Goal: Task Accomplishment & Management: Manage account settings

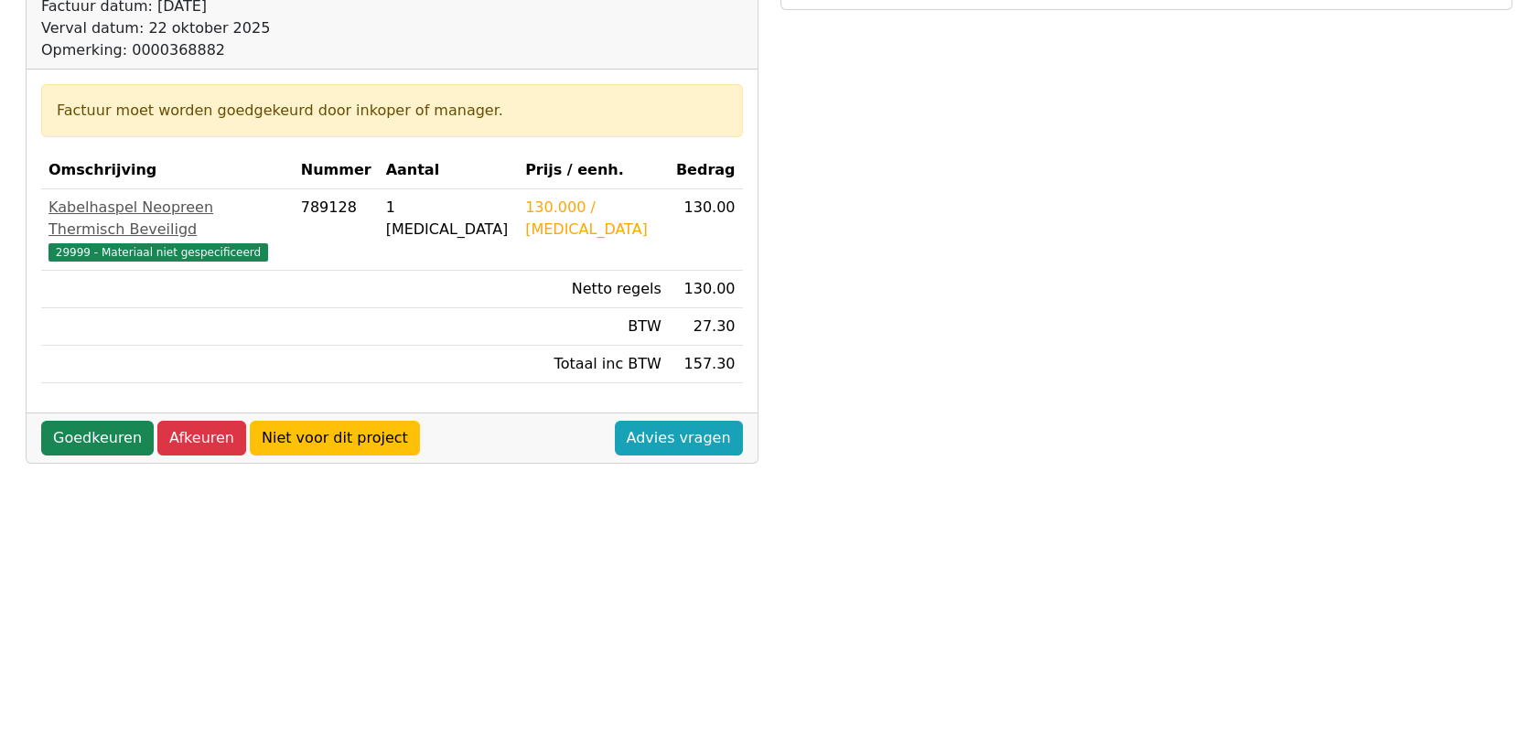
scroll to position [305, 0]
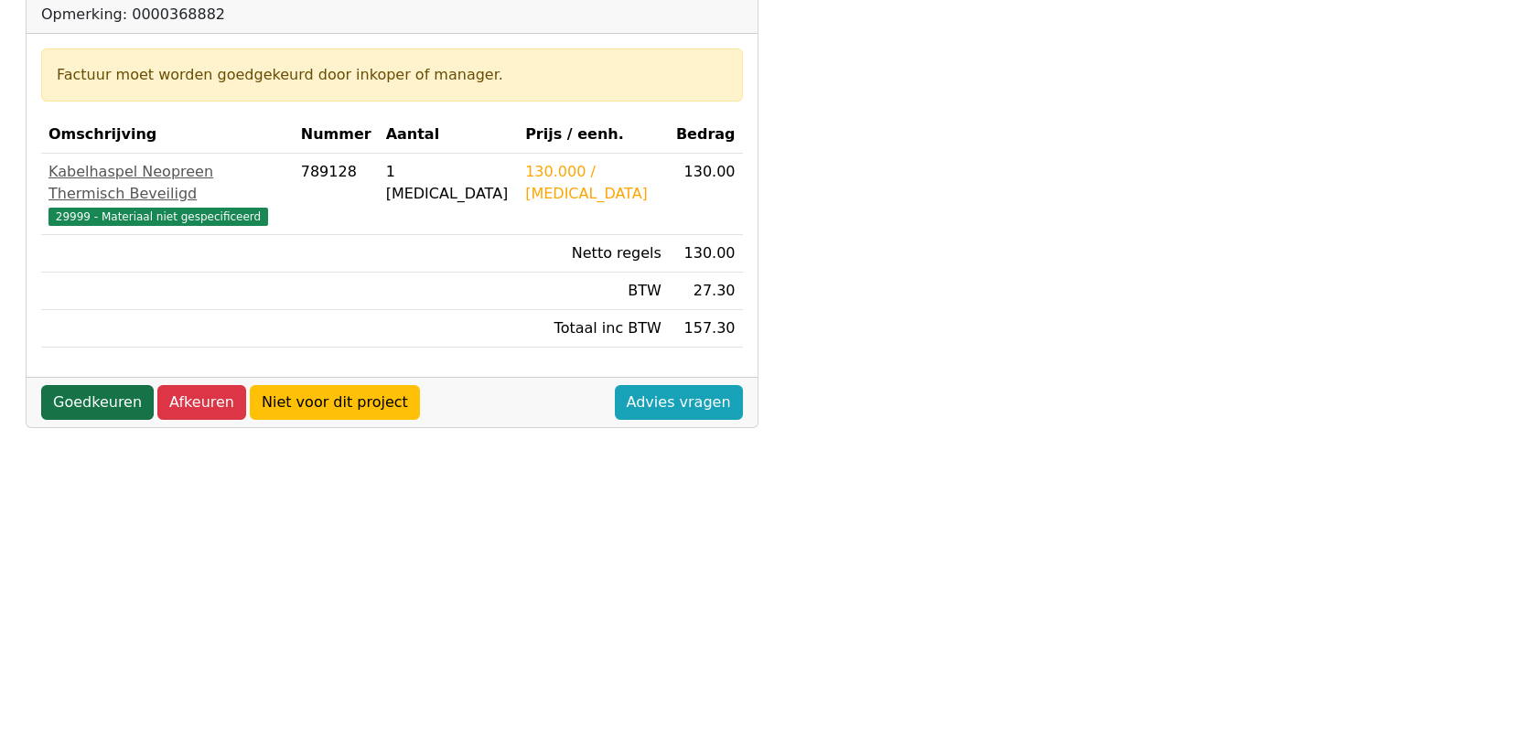
click at [106, 385] on link "Goedkeuren" at bounding box center [97, 402] width 113 height 35
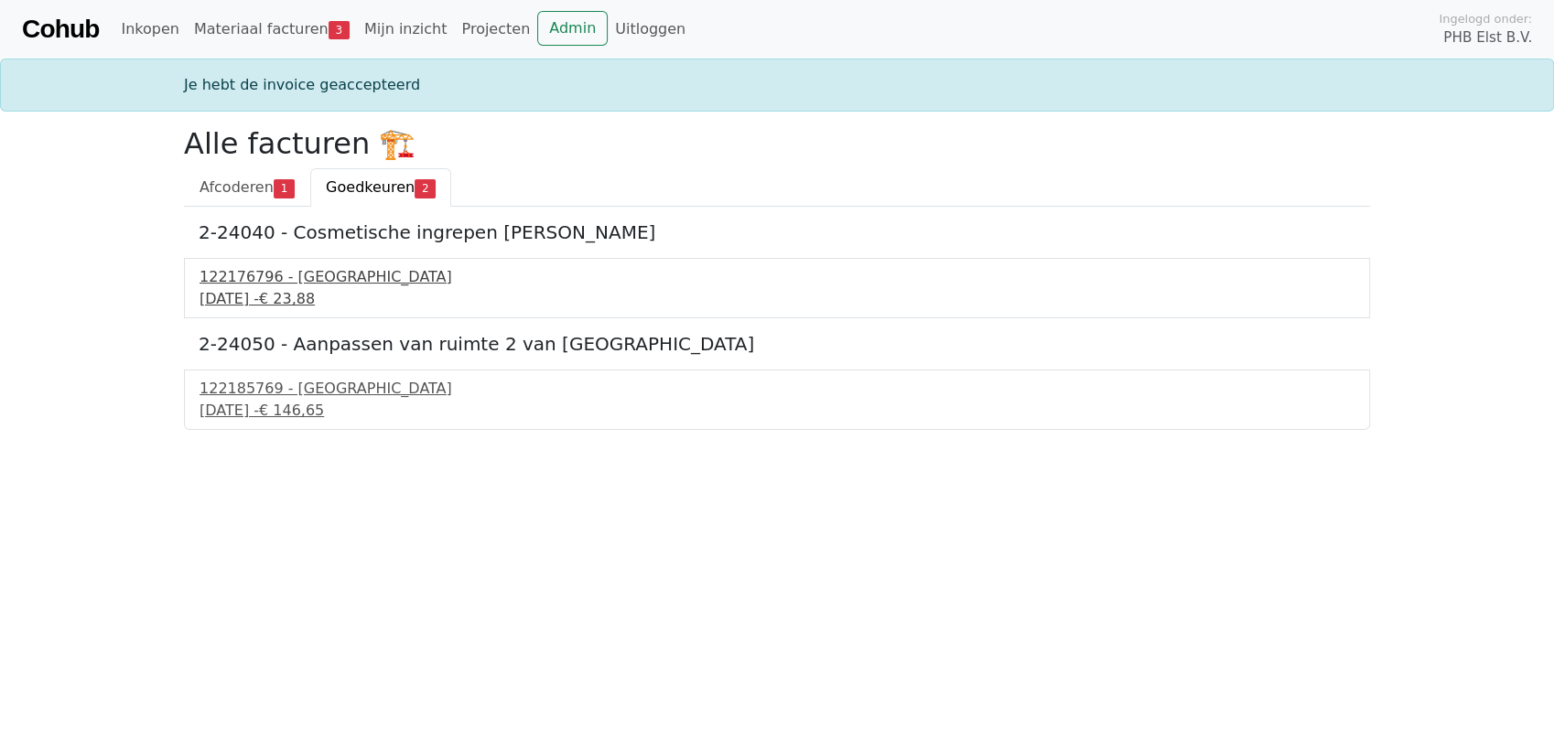
click at [266, 277] on div "122176796 - PontMeyer" at bounding box center [776, 277] width 1155 height 22
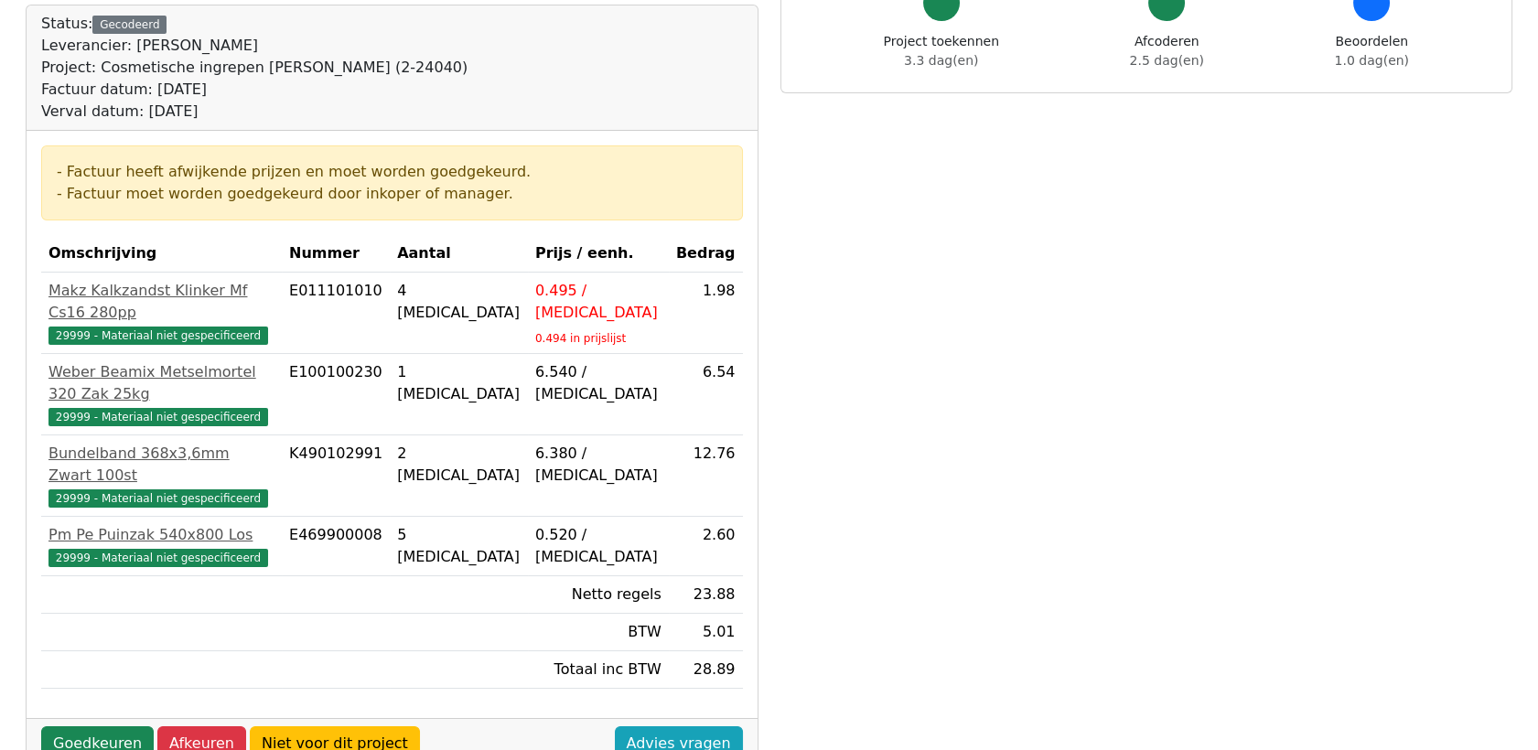
scroll to position [203, 0]
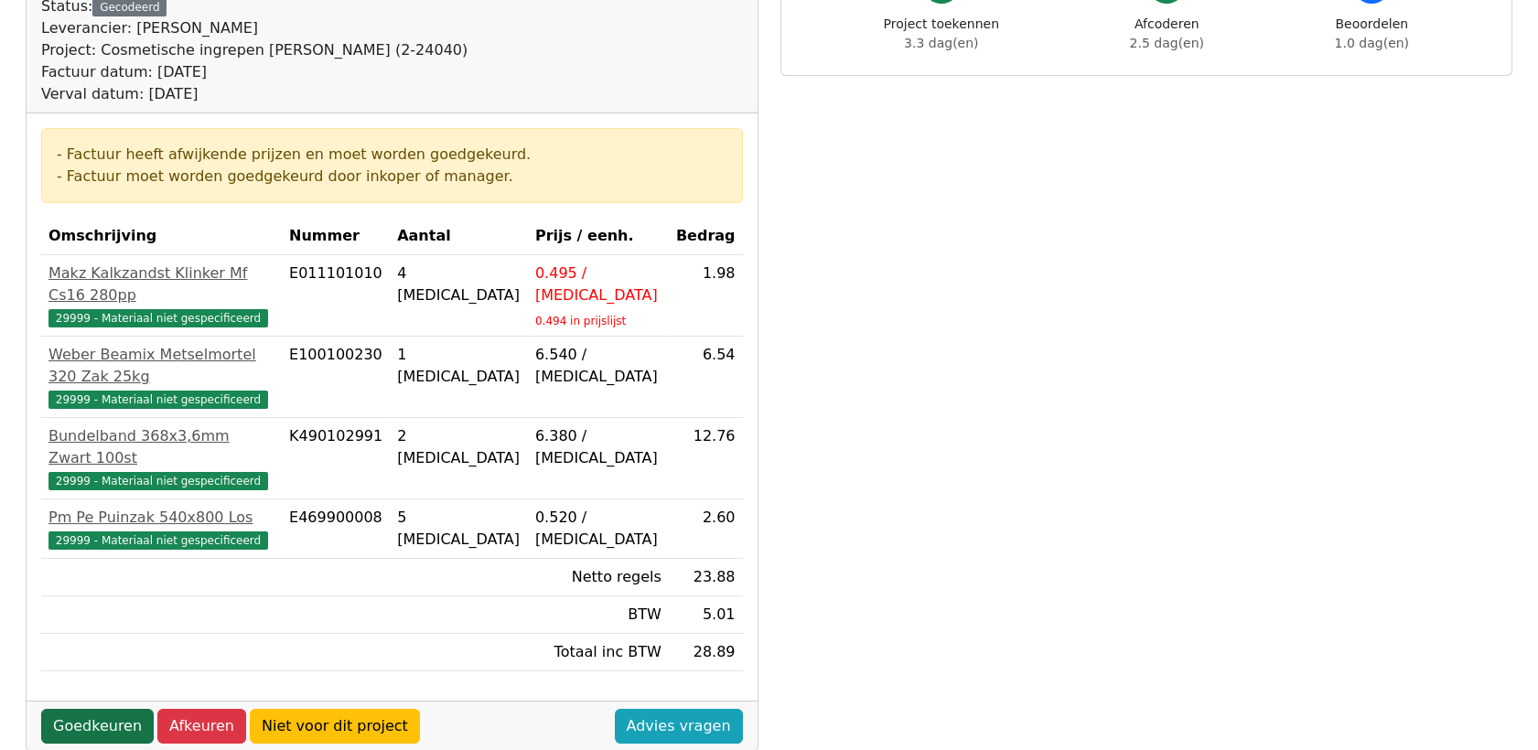
click at [115, 709] on link "Goedkeuren" at bounding box center [97, 726] width 113 height 35
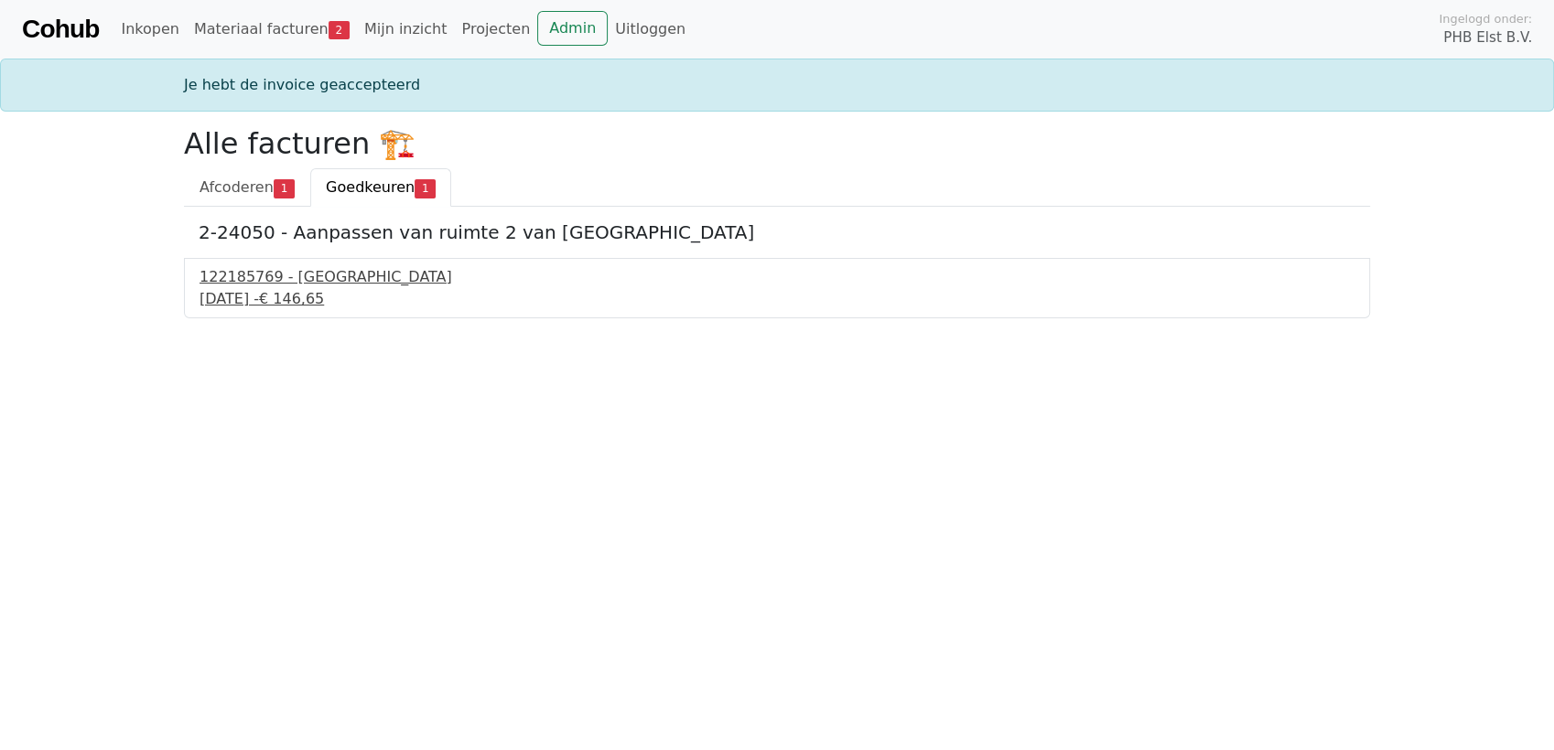
click at [265, 295] on div "[DATE] - € 146,65" at bounding box center [776, 299] width 1155 height 22
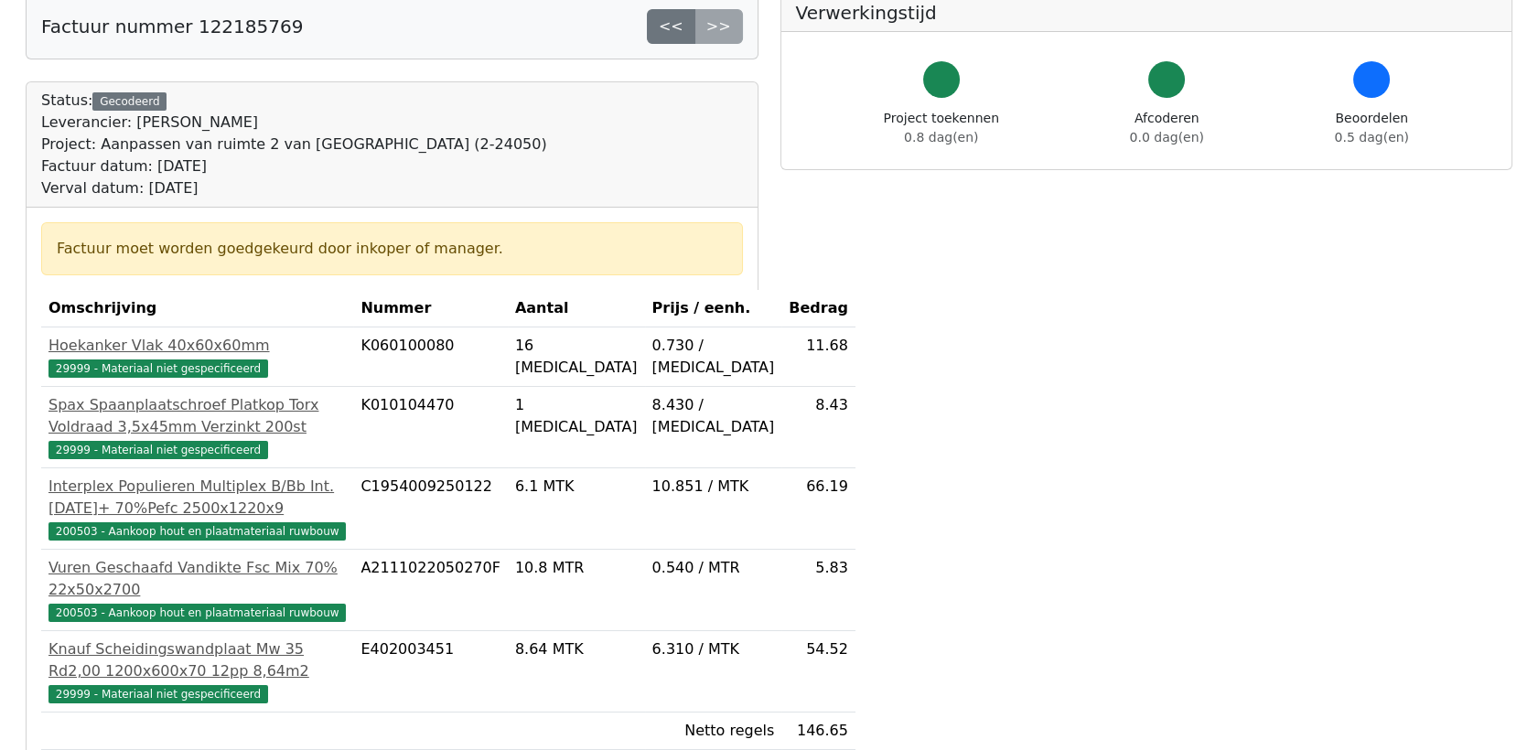
scroll to position [406, 0]
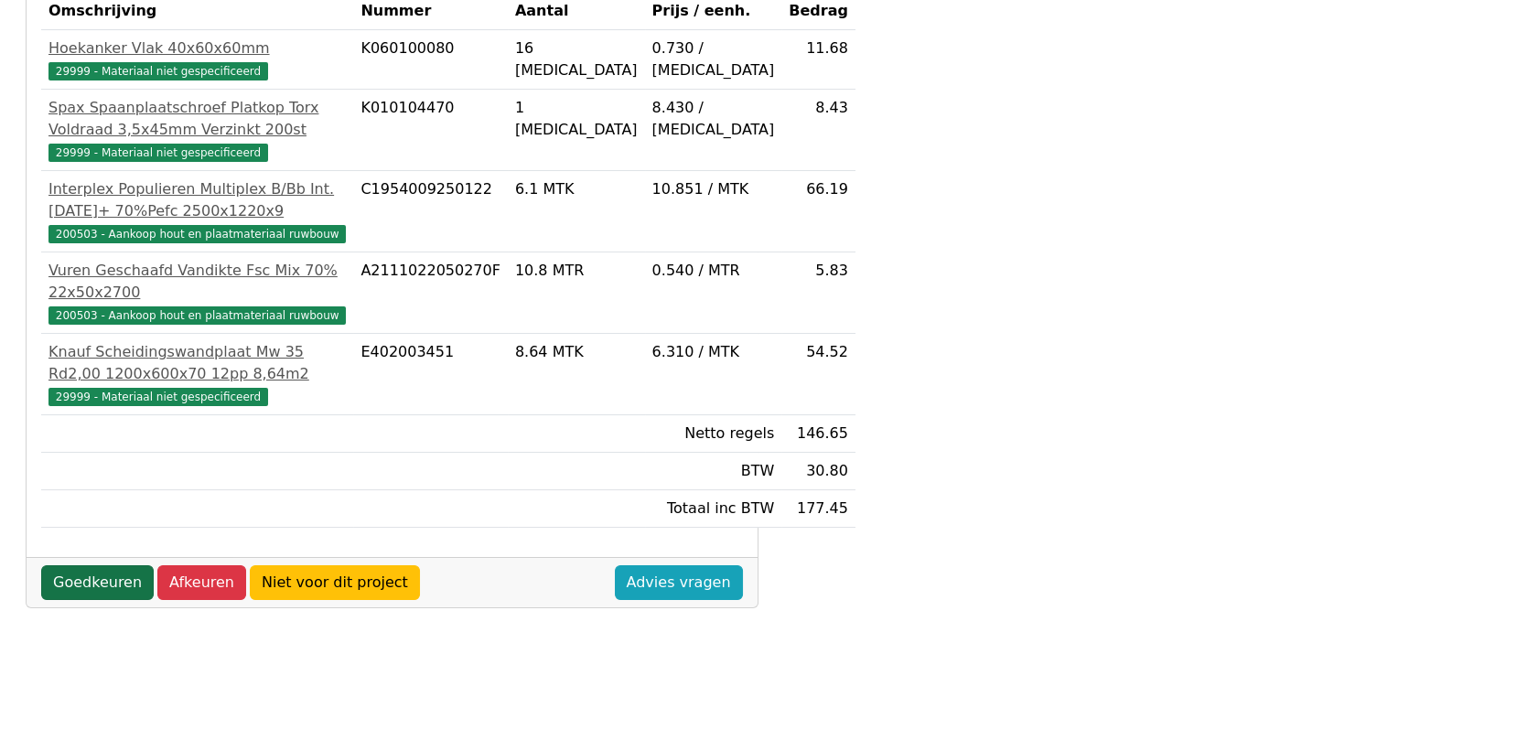
click at [114, 600] on link "Goedkeuren" at bounding box center [97, 583] width 113 height 35
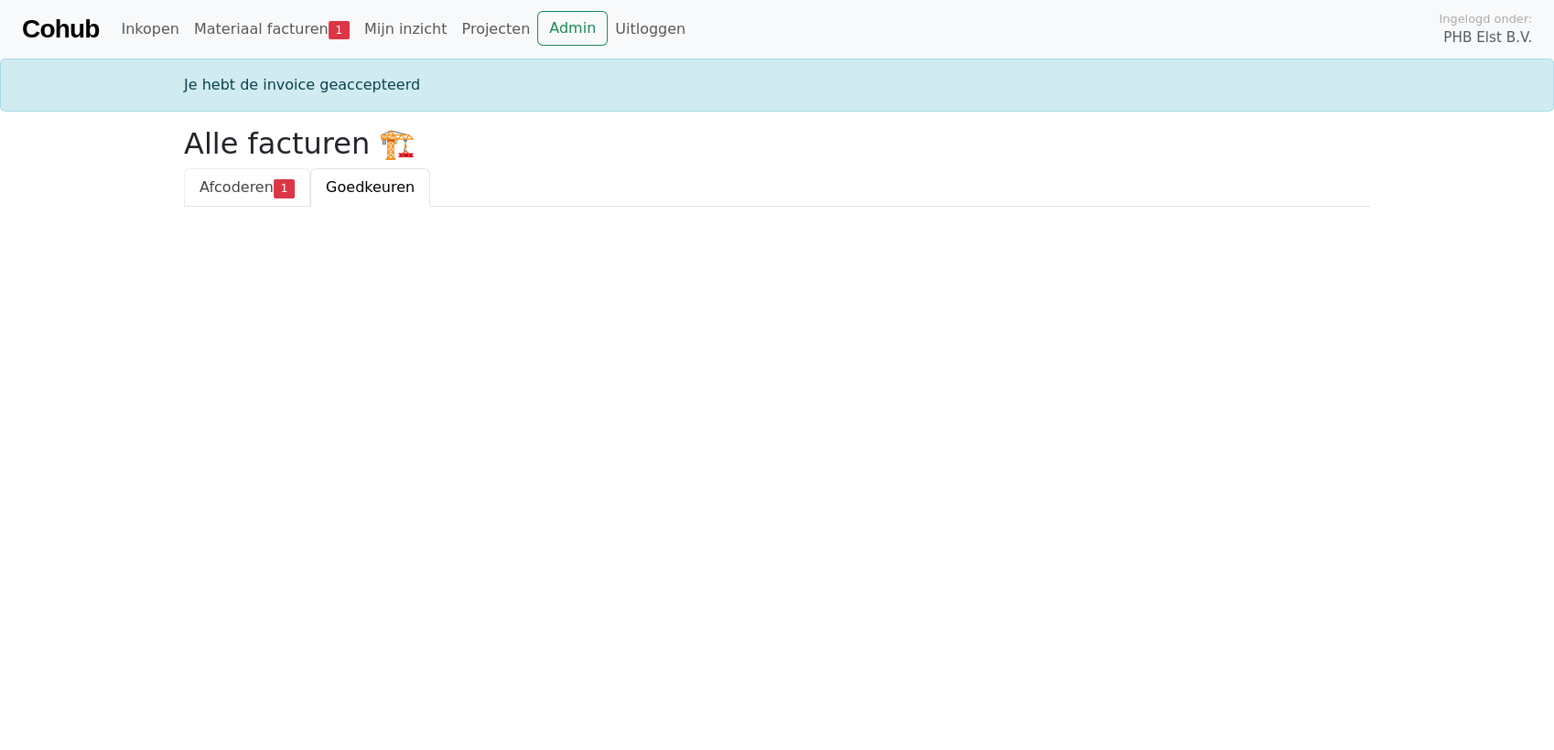
click at [243, 189] on span "Afcoderen" at bounding box center [236, 186] width 74 height 17
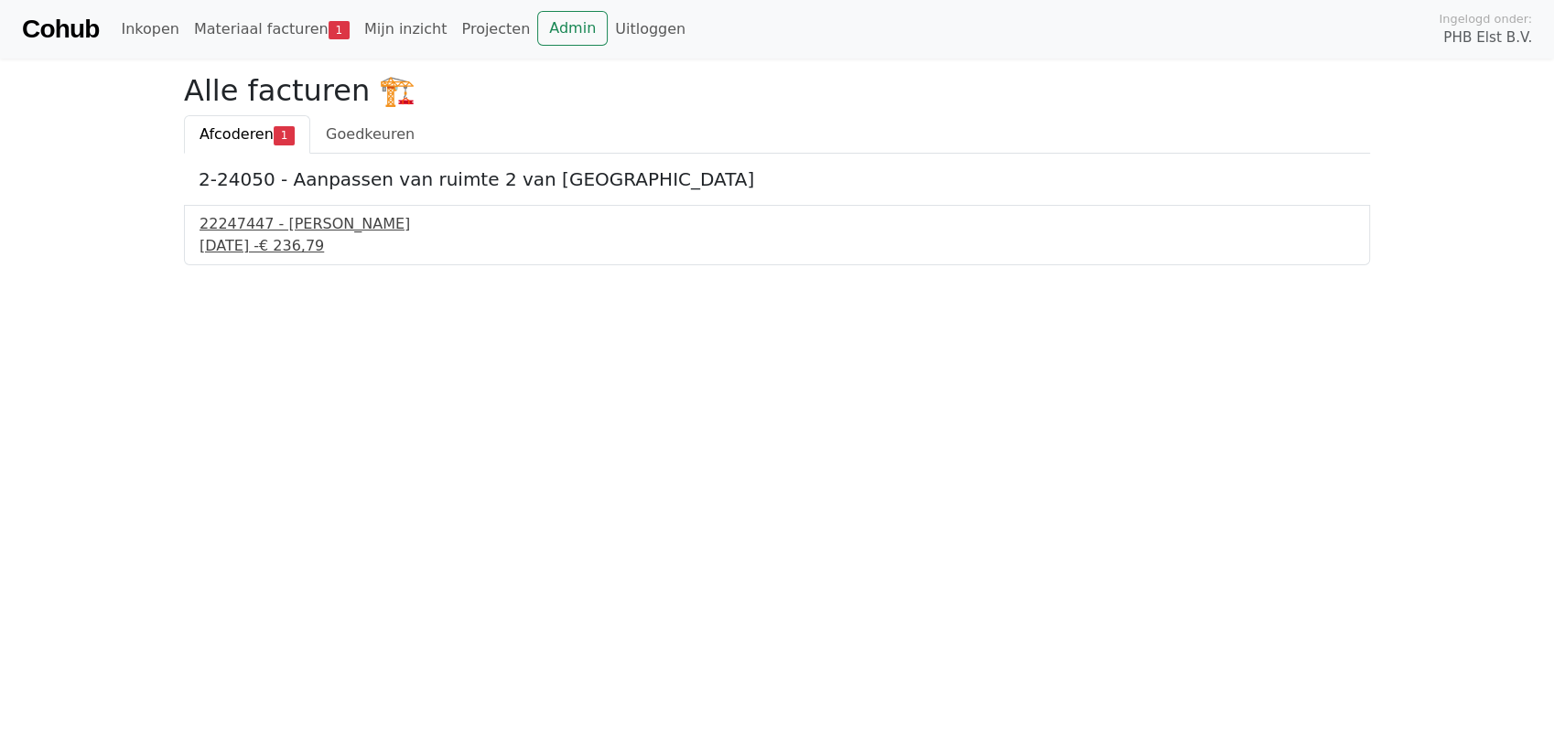
click at [267, 238] on div "[DATE] - € 236,79" at bounding box center [776, 246] width 1155 height 22
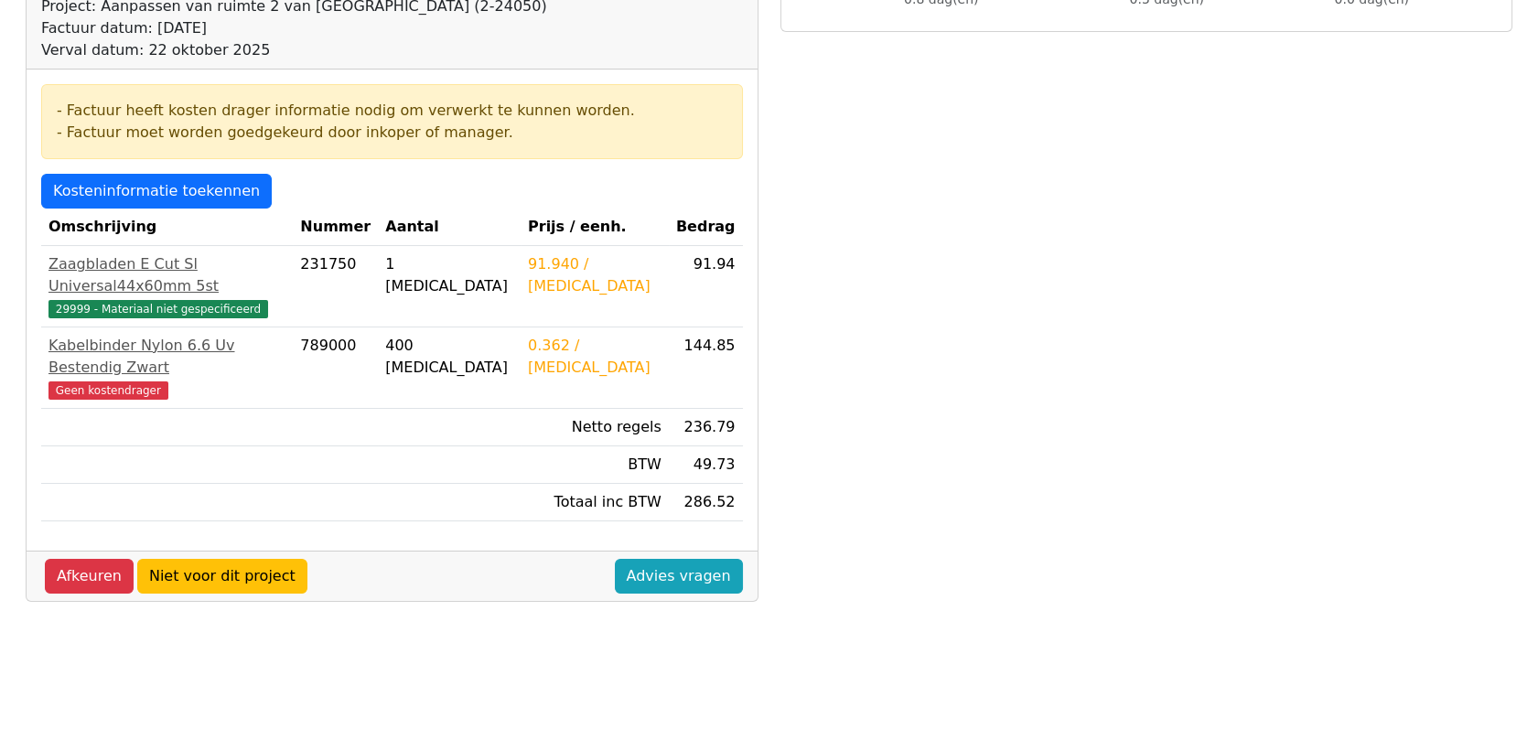
scroll to position [305, 0]
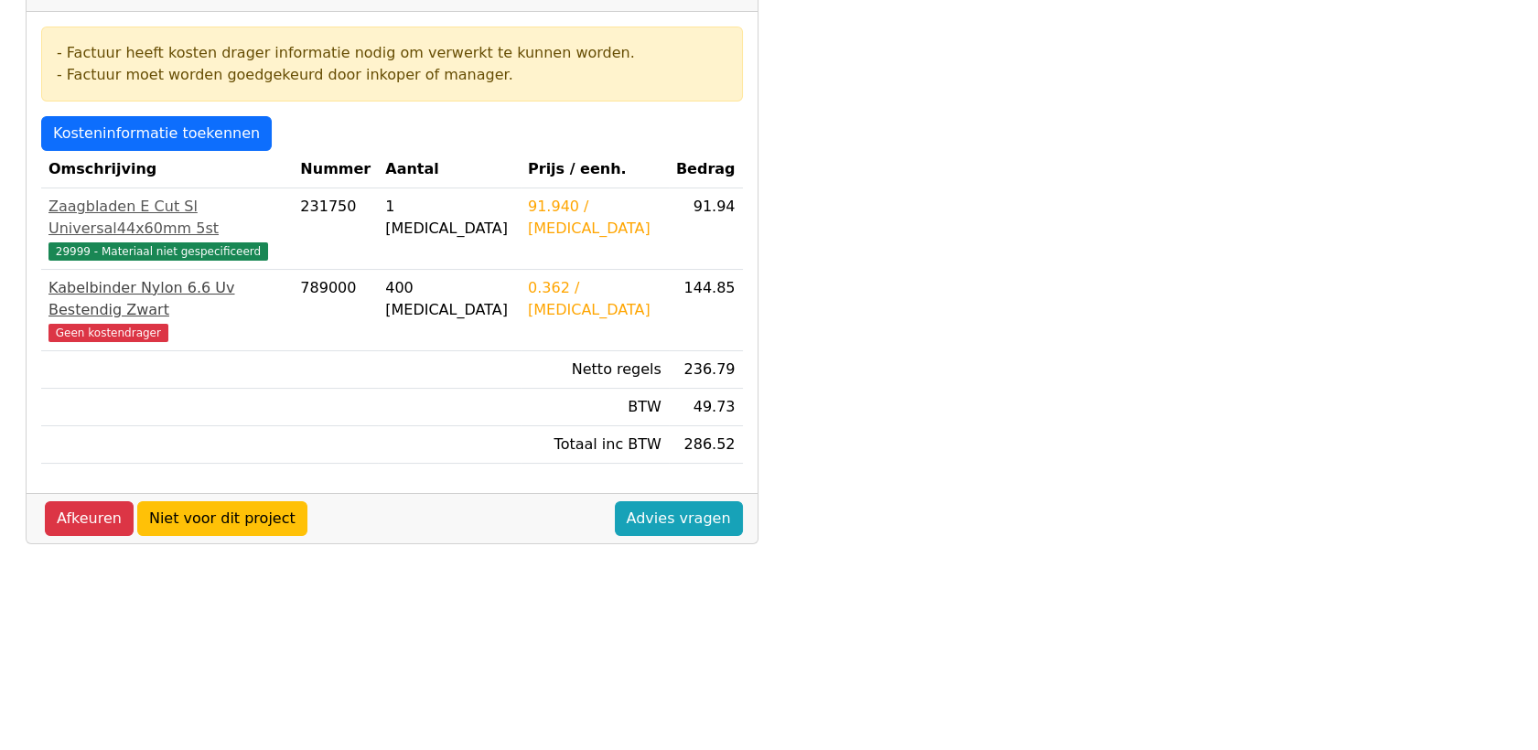
click at [115, 324] on span "Geen kostendrager" at bounding box center [109, 333] width 120 height 18
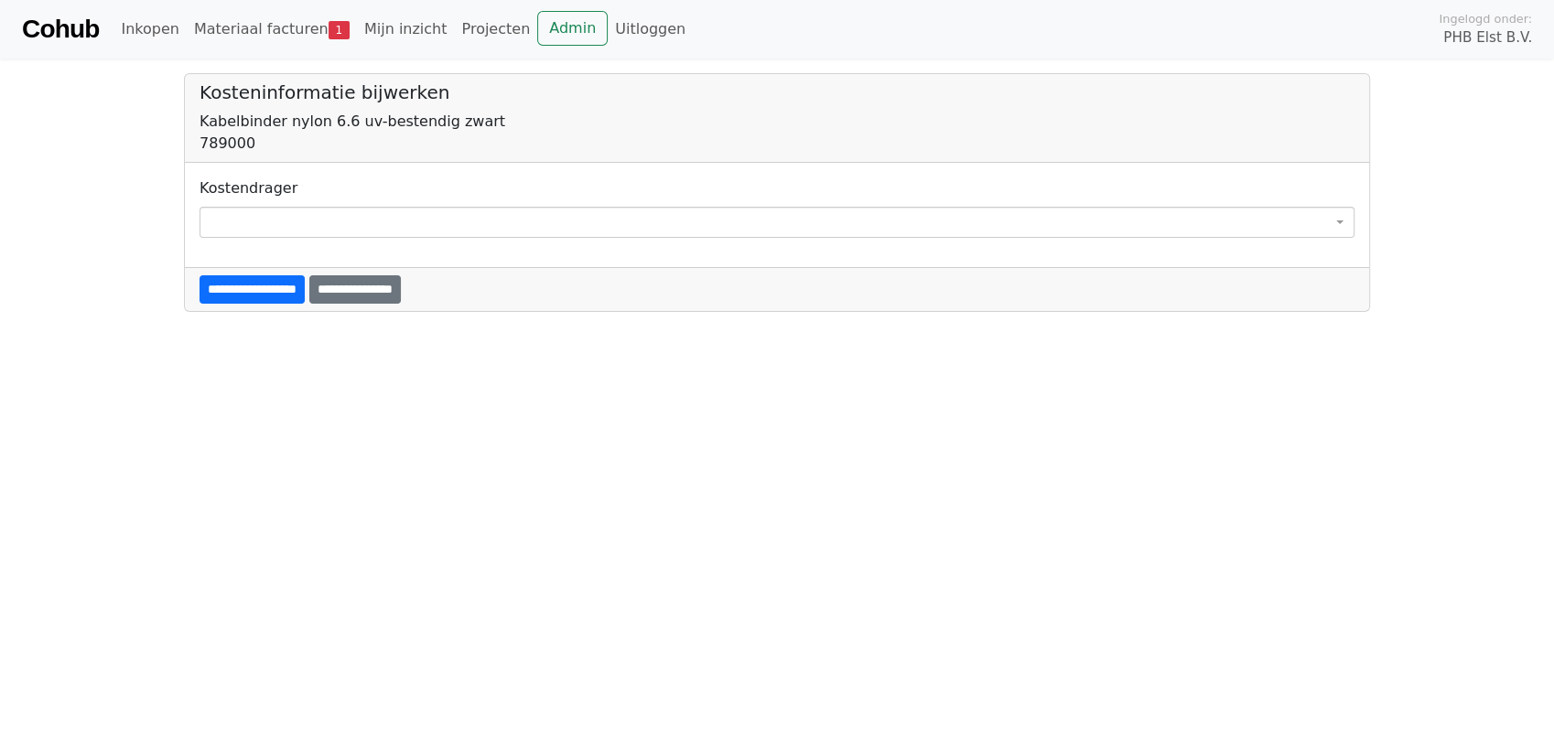
click at [249, 214] on span at bounding box center [776, 222] width 1155 height 31
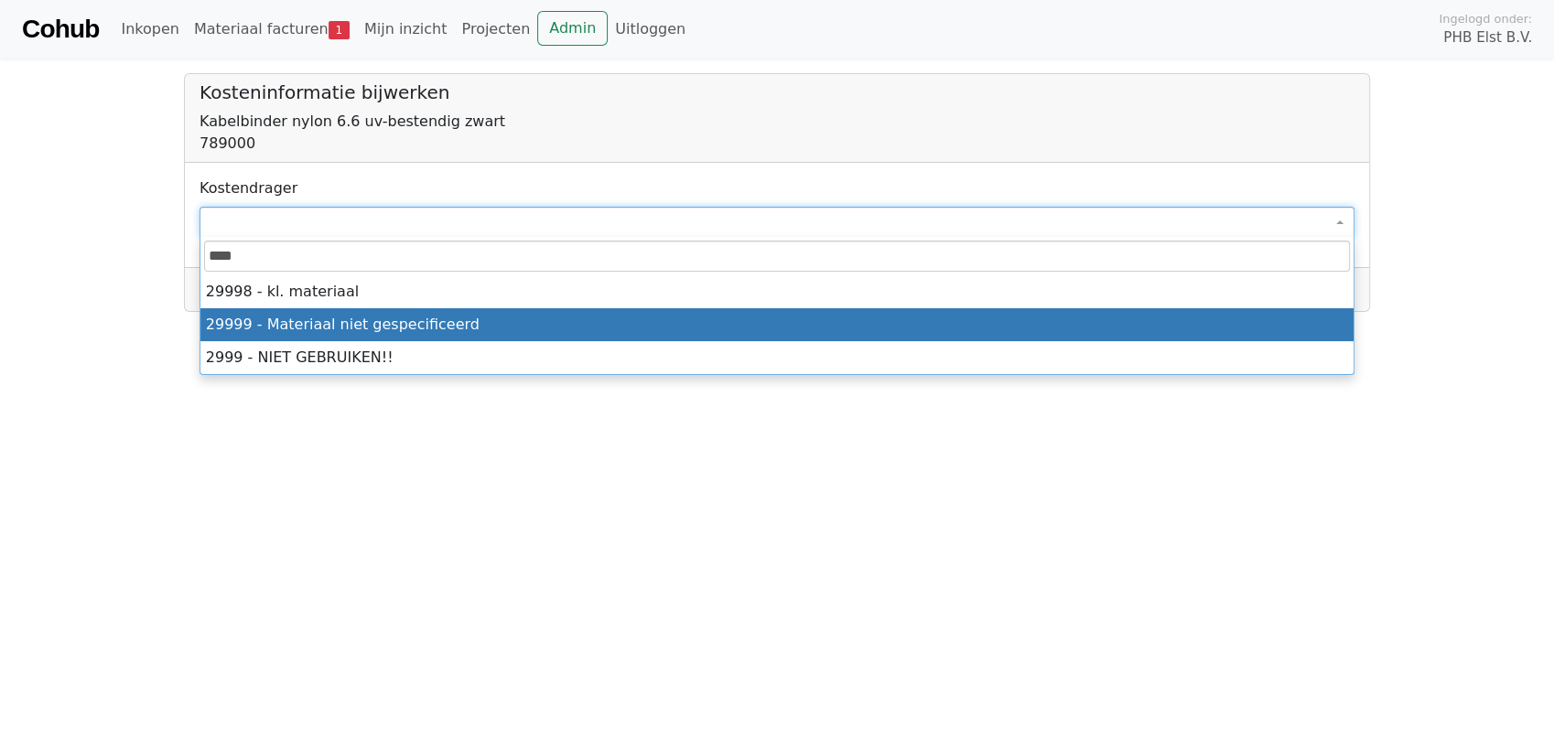
type input "****"
select select "****"
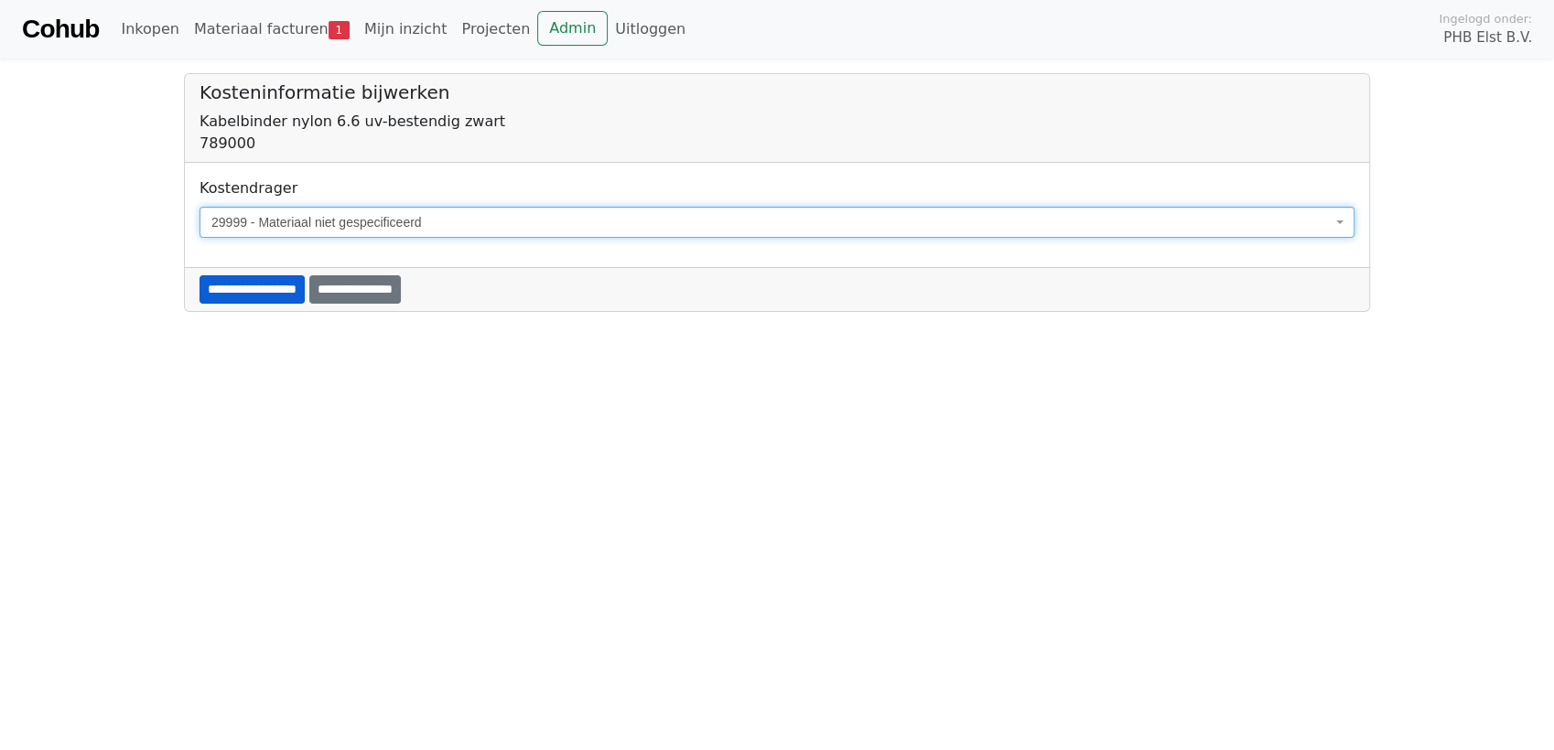
click at [253, 285] on input "**********" at bounding box center [251, 289] width 105 height 28
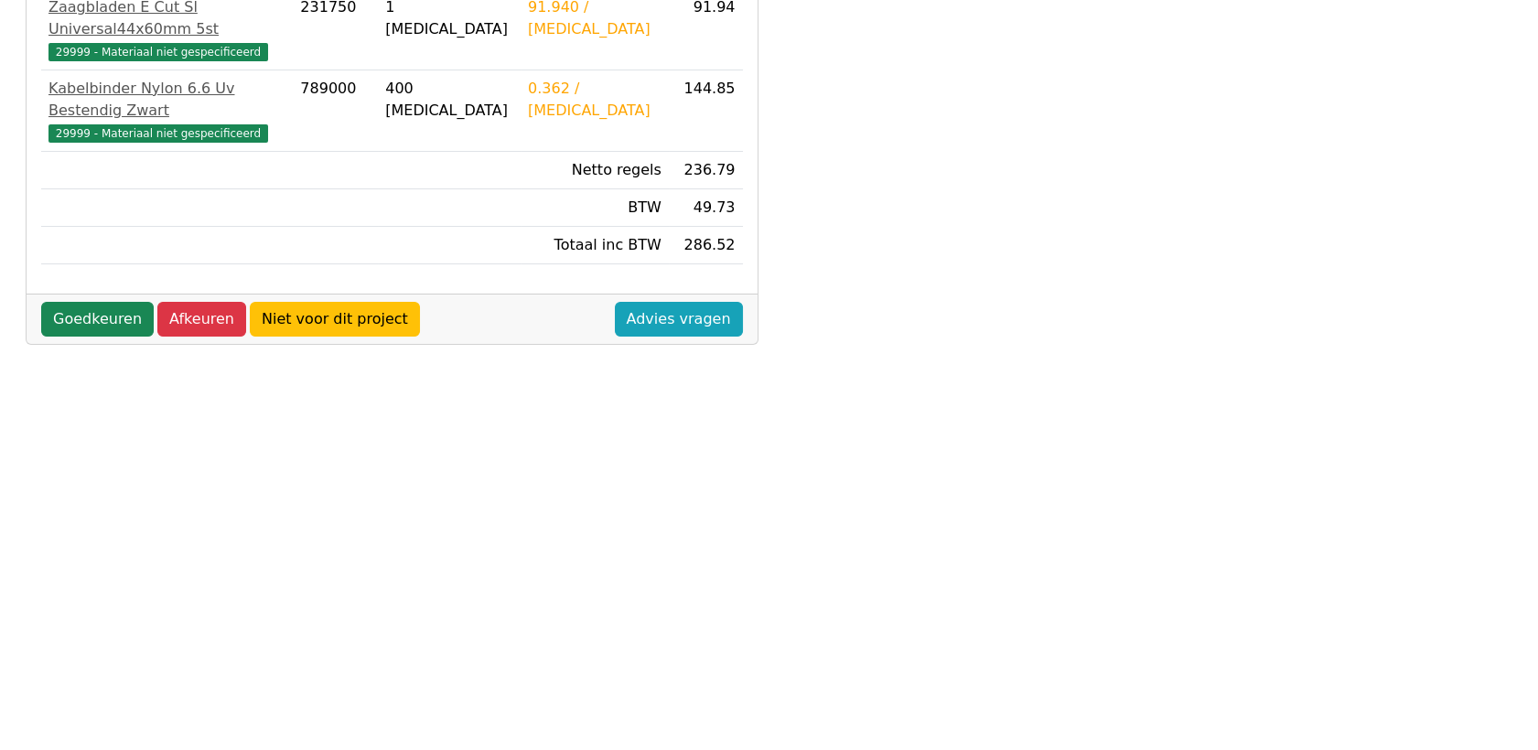
scroll to position [609, 0]
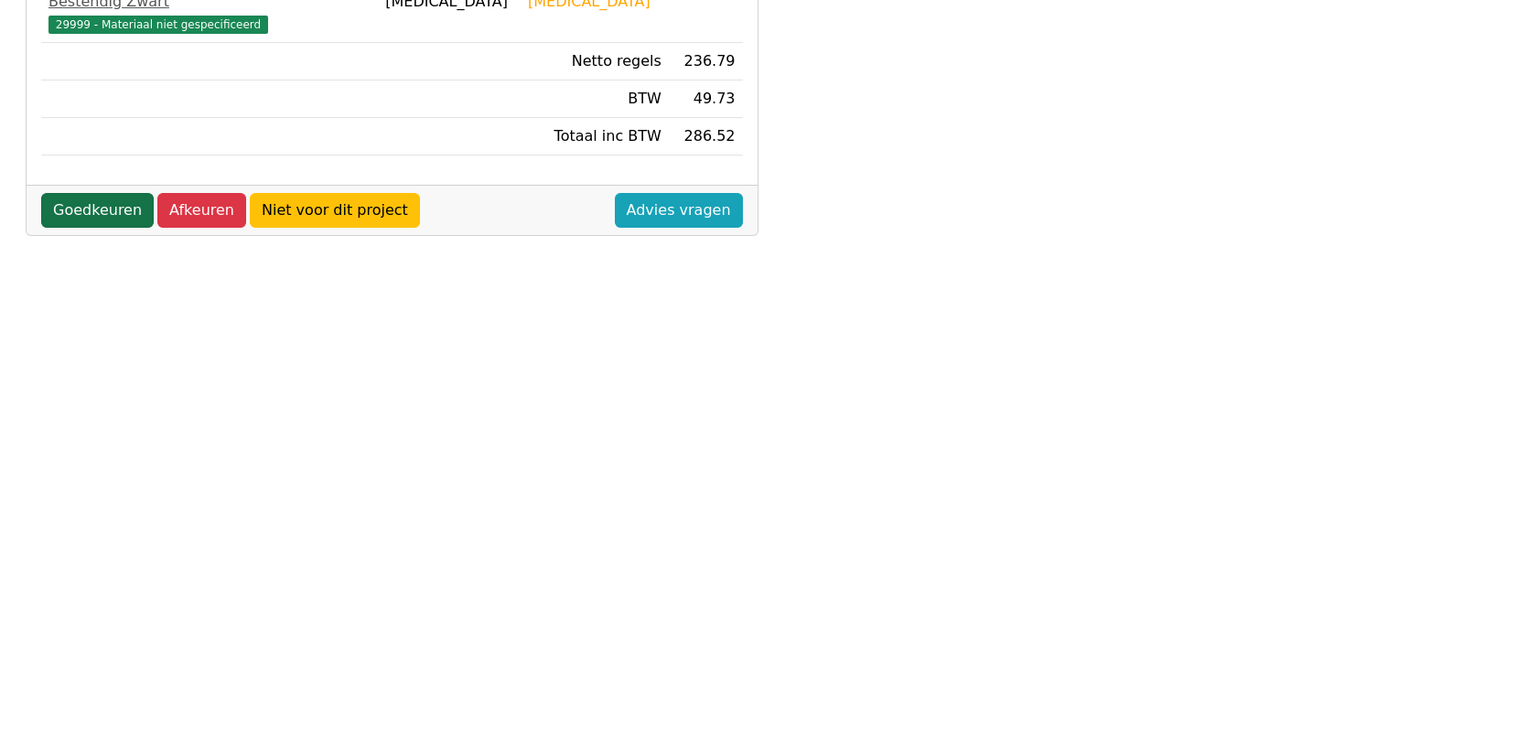
click at [93, 193] on link "Goedkeuren" at bounding box center [97, 210] width 113 height 35
